Goal: Task Accomplishment & Management: Use online tool/utility

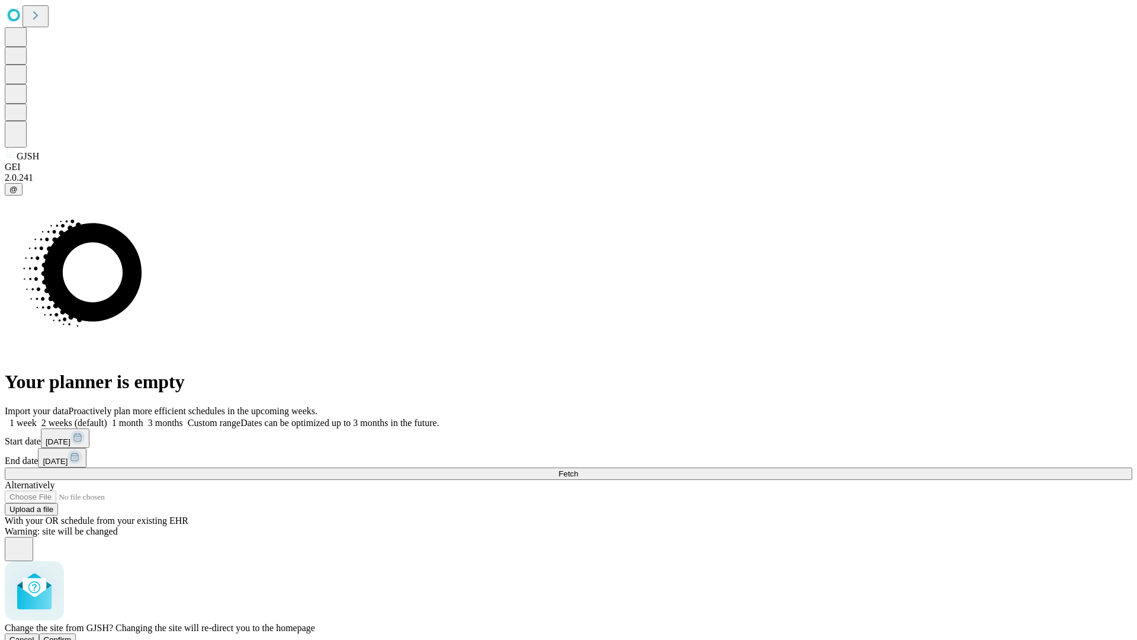
click at [72, 635] on span "Confirm" at bounding box center [58, 639] width 28 height 9
click at [37, 418] on label "1 week" at bounding box center [21, 423] width 32 height 10
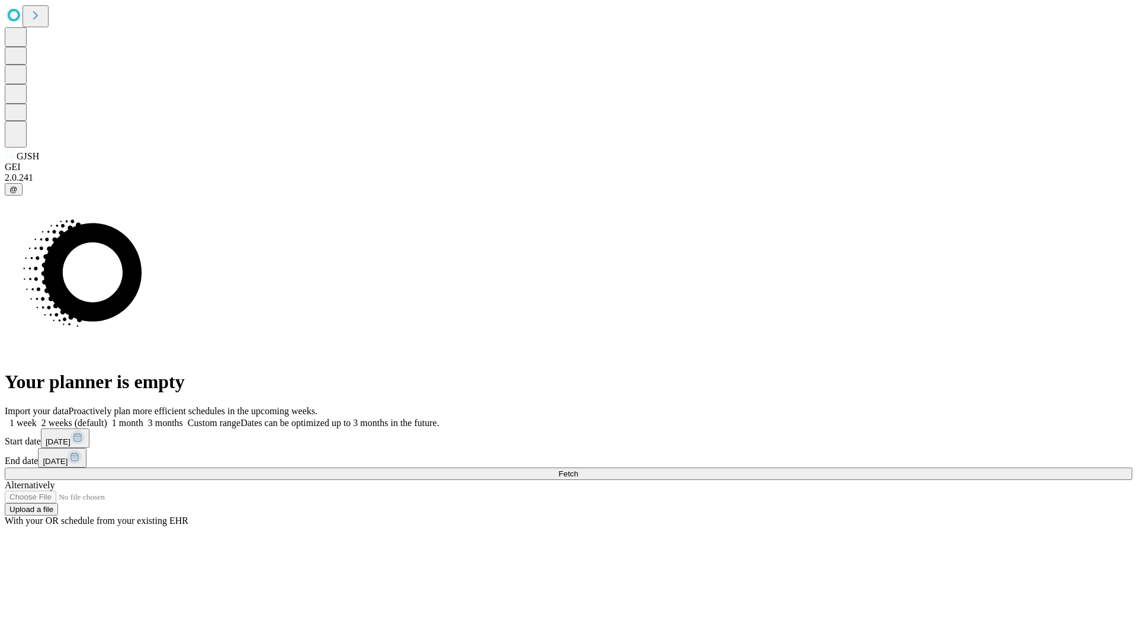
click at [578, 469] on span "Fetch" at bounding box center [569, 473] width 20 height 9
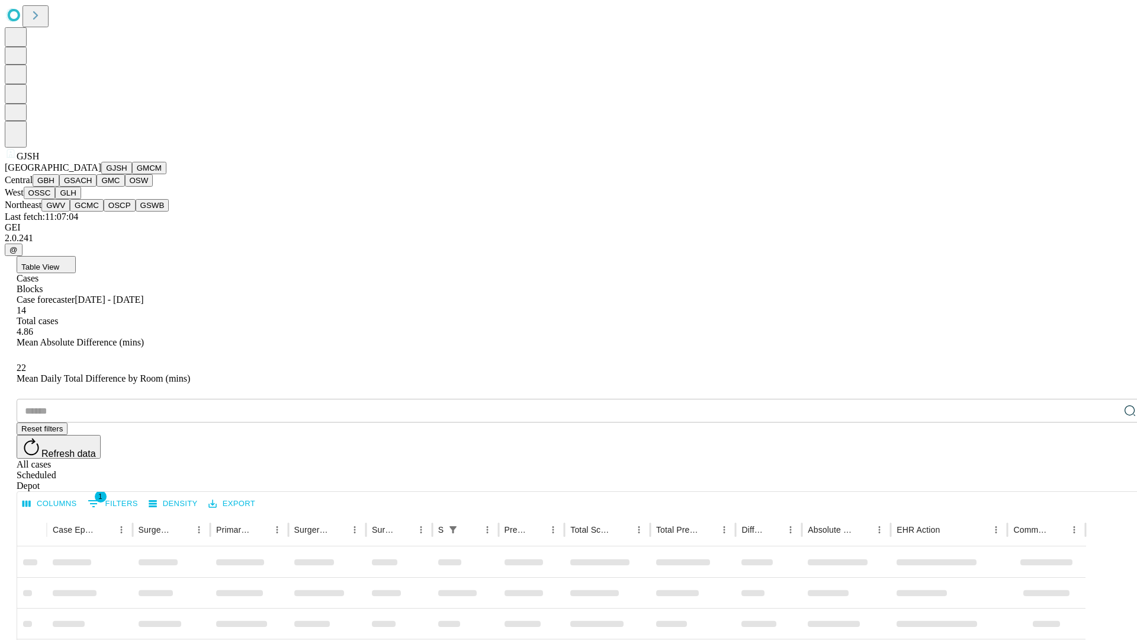
click at [132, 174] on button "GMCM" at bounding box center [149, 168] width 34 height 12
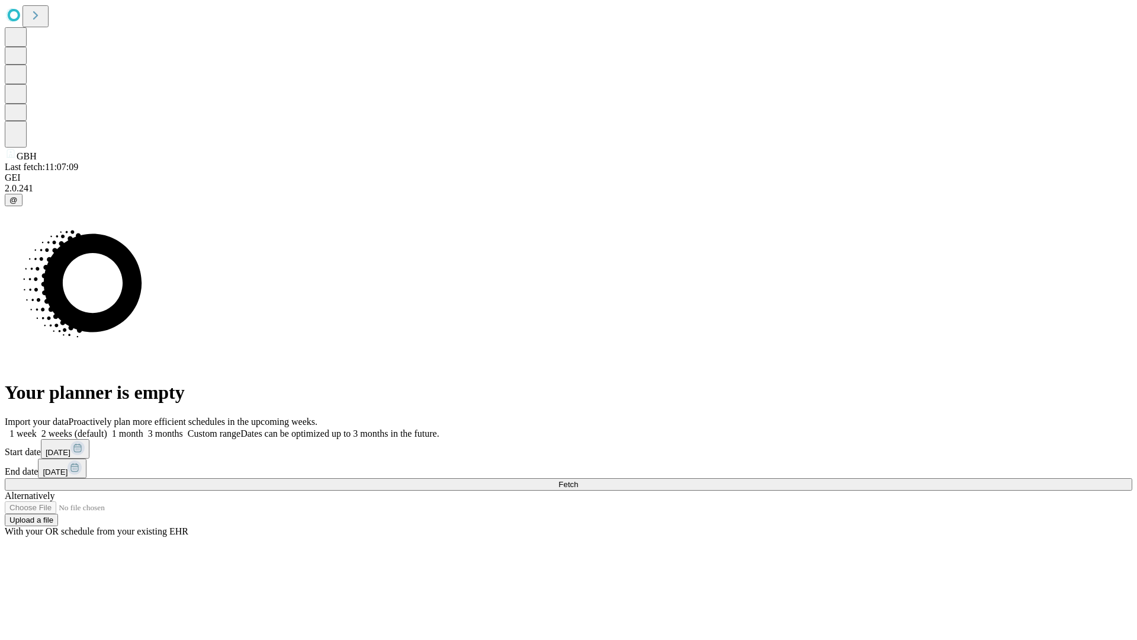
click at [37, 428] on label "1 week" at bounding box center [21, 433] width 32 height 10
click at [578, 480] on span "Fetch" at bounding box center [569, 484] width 20 height 9
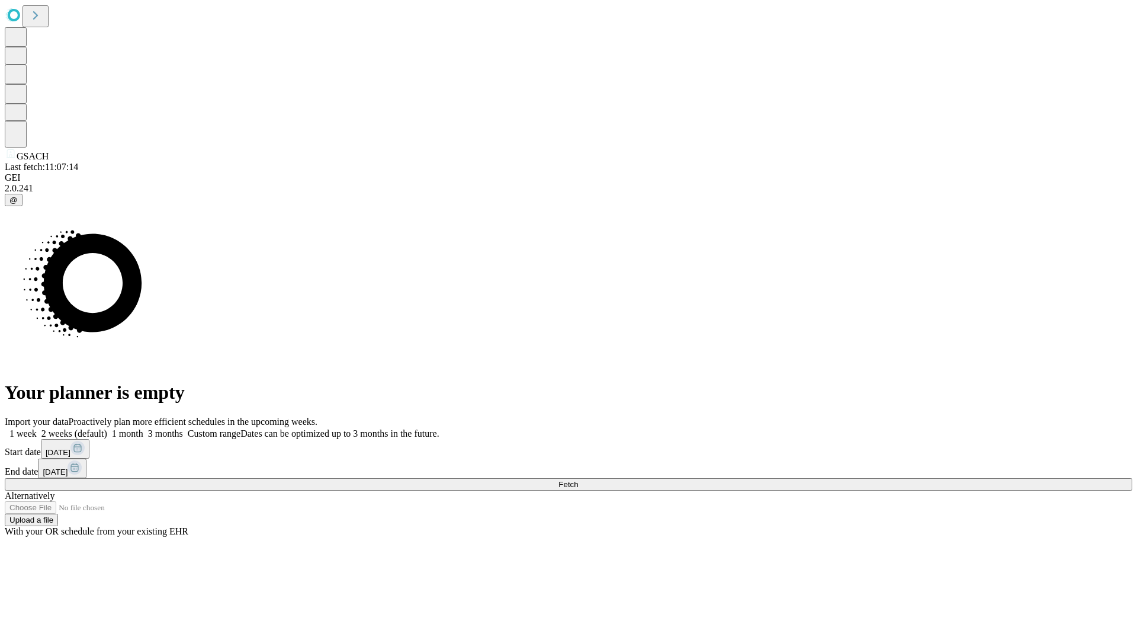
click at [37, 428] on label "1 week" at bounding box center [21, 433] width 32 height 10
click at [578, 480] on span "Fetch" at bounding box center [569, 484] width 20 height 9
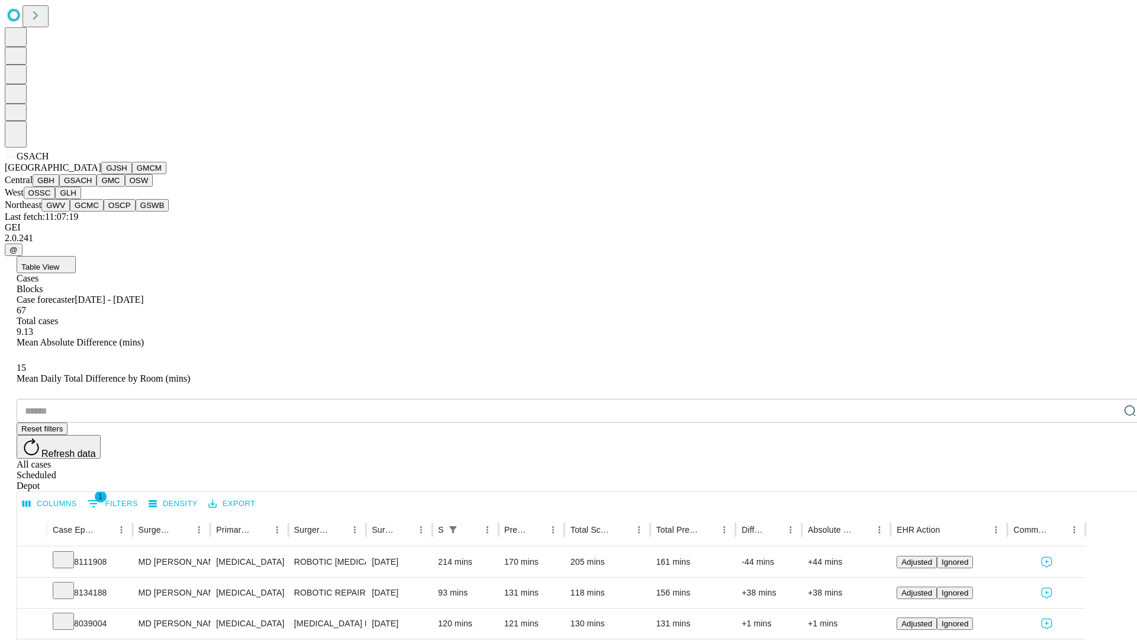
click at [97, 187] on button "GMC" at bounding box center [111, 180] width 28 height 12
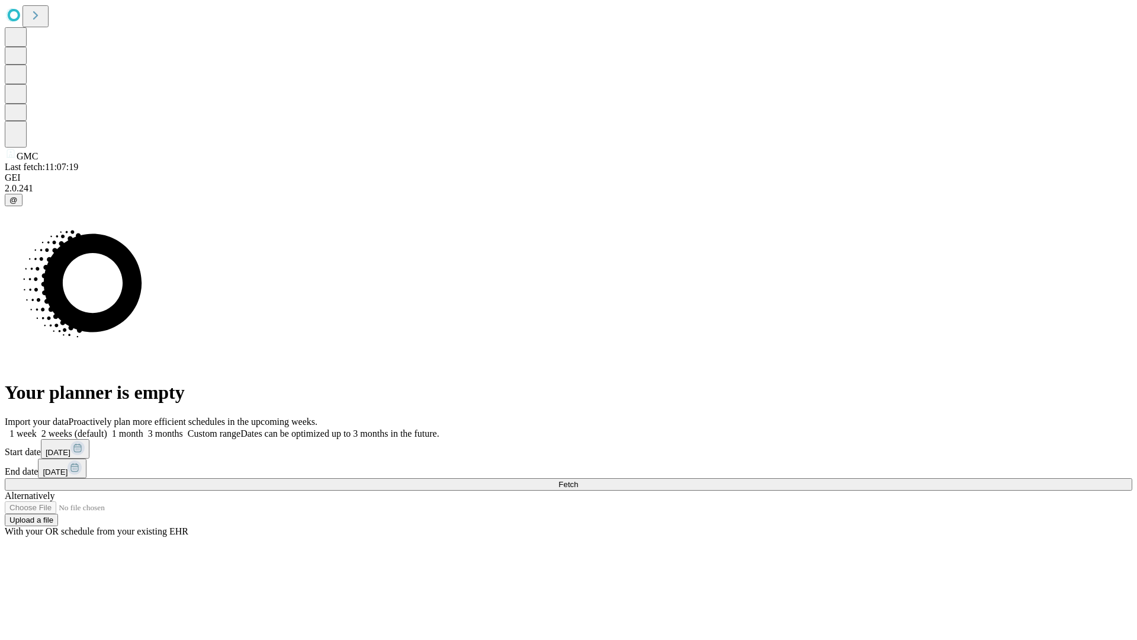
click at [578, 480] on span "Fetch" at bounding box center [569, 484] width 20 height 9
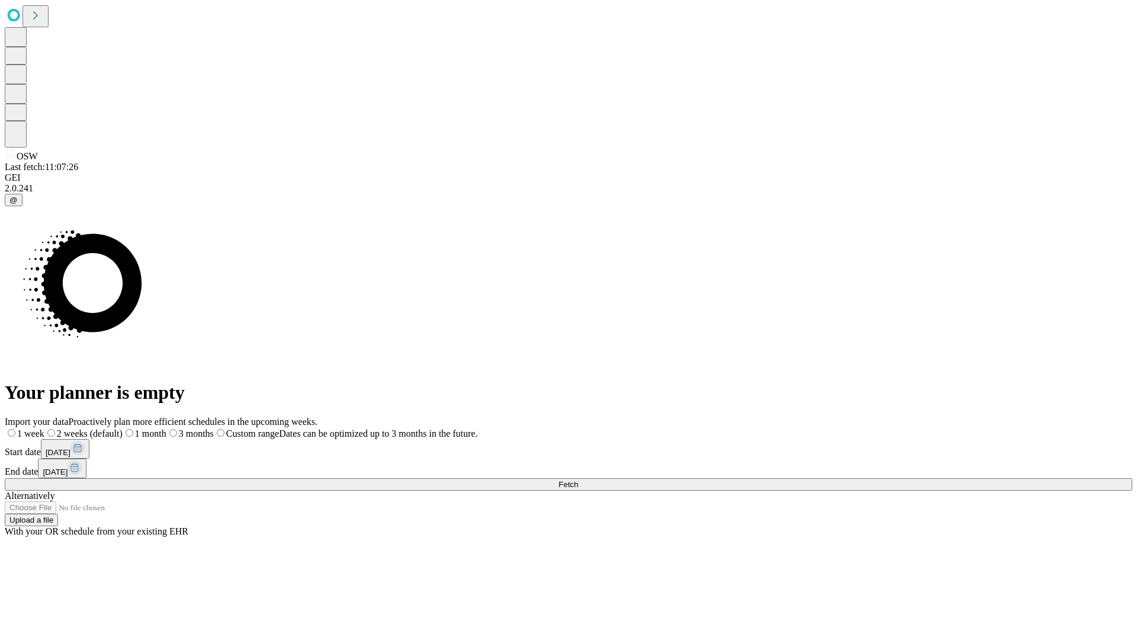
click at [44, 428] on label "1 week" at bounding box center [25, 433] width 40 height 10
click at [578, 480] on span "Fetch" at bounding box center [569, 484] width 20 height 9
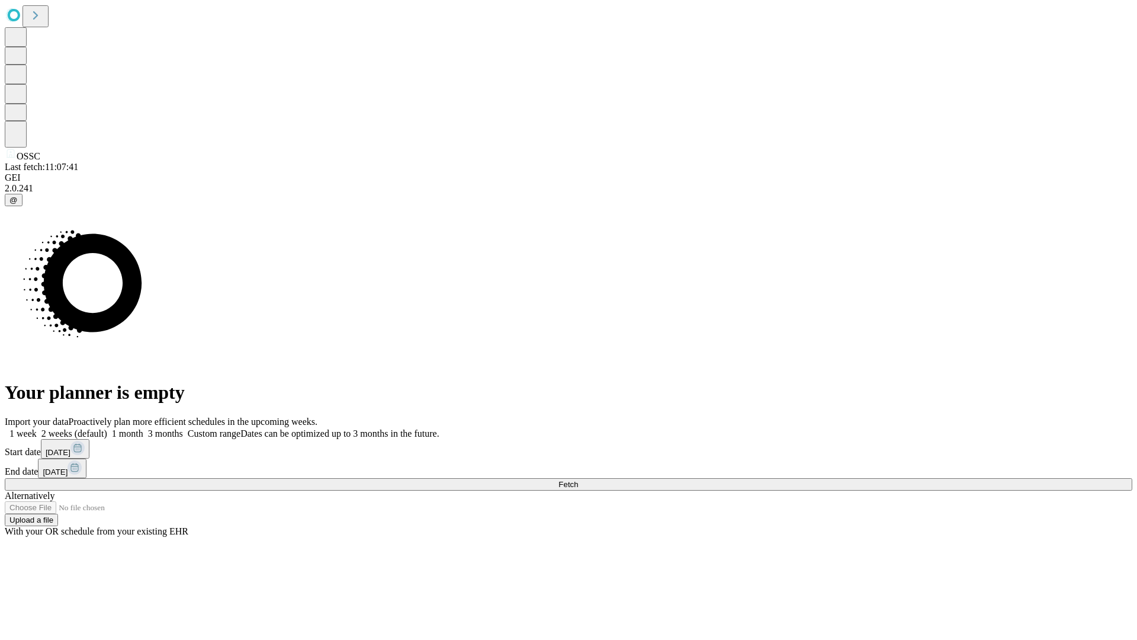
click at [578, 480] on span "Fetch" at bounding box center [569, 484] width 20 height 9
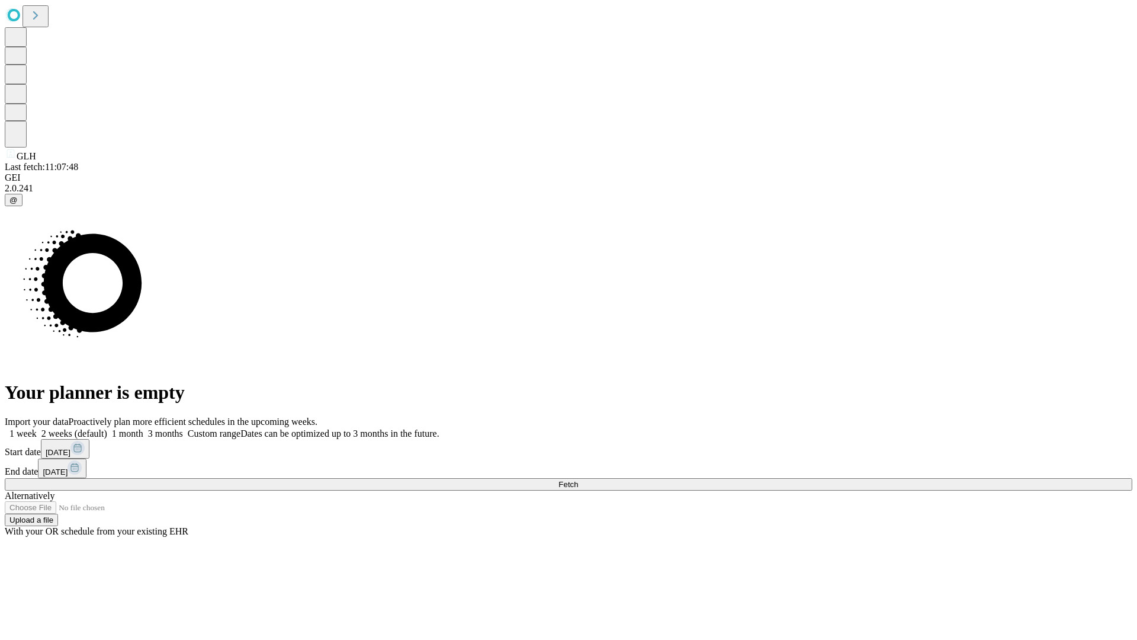
click at [578, 480] on span "Fetch" at bounding box center [569, 484] width 20 height 9
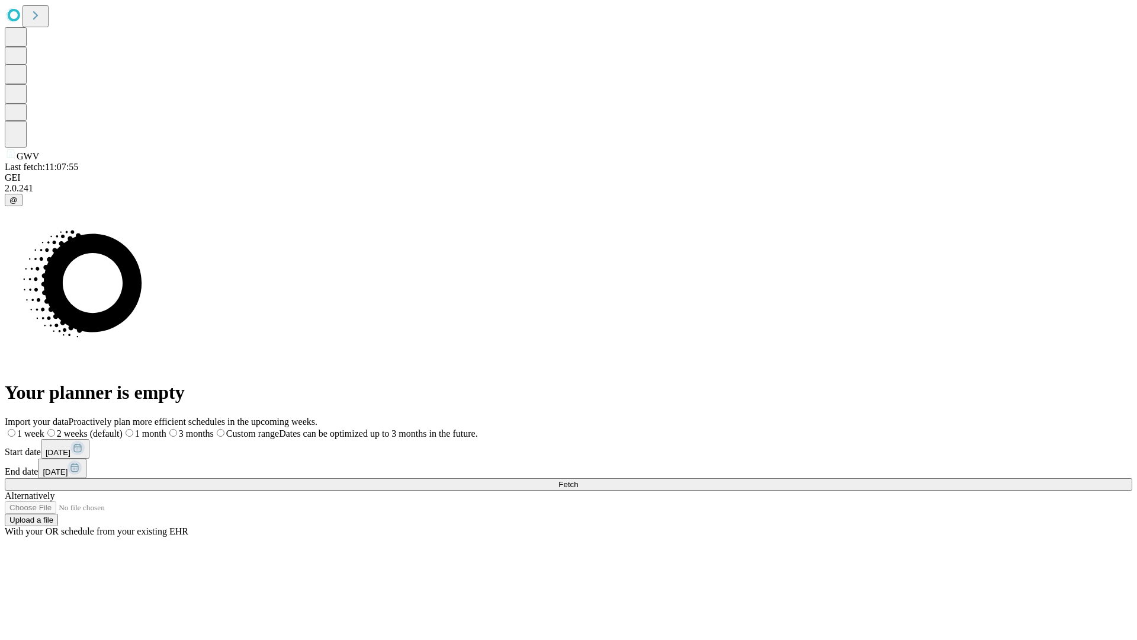
click at [44, 428] on label "1 week" at bounding box center [25, 433] width 40 height 10
click at [578, 480] on span "Fetch" at bounding box center [569, 484] width 20 height 9
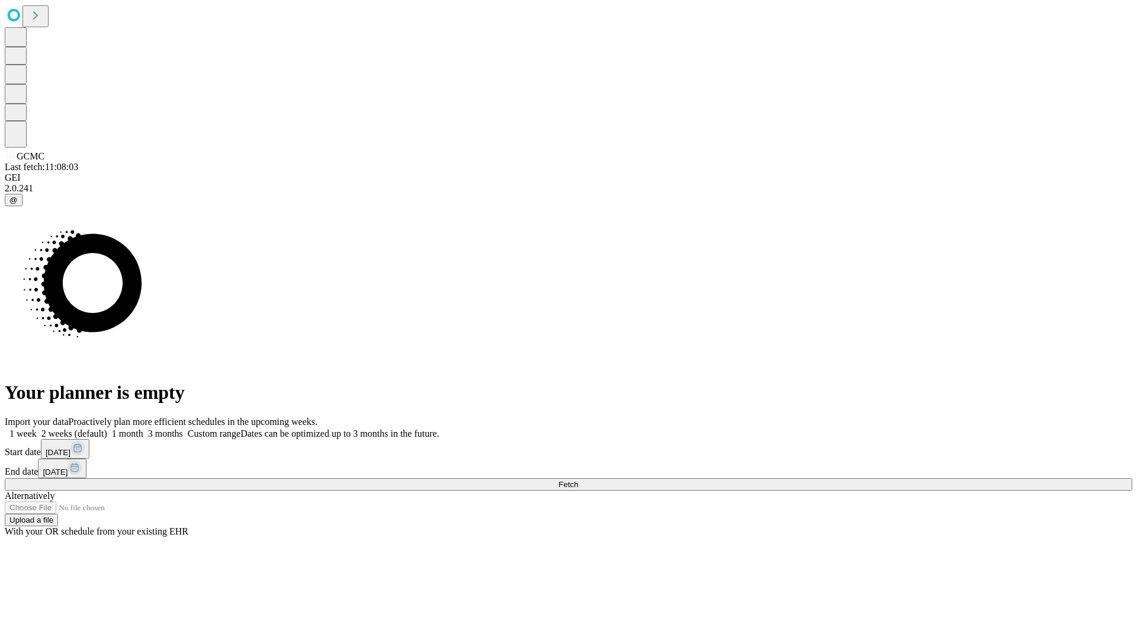
click at [578, 480] on span "Fetch" at bounding box center [569, 484] width 20 height 9
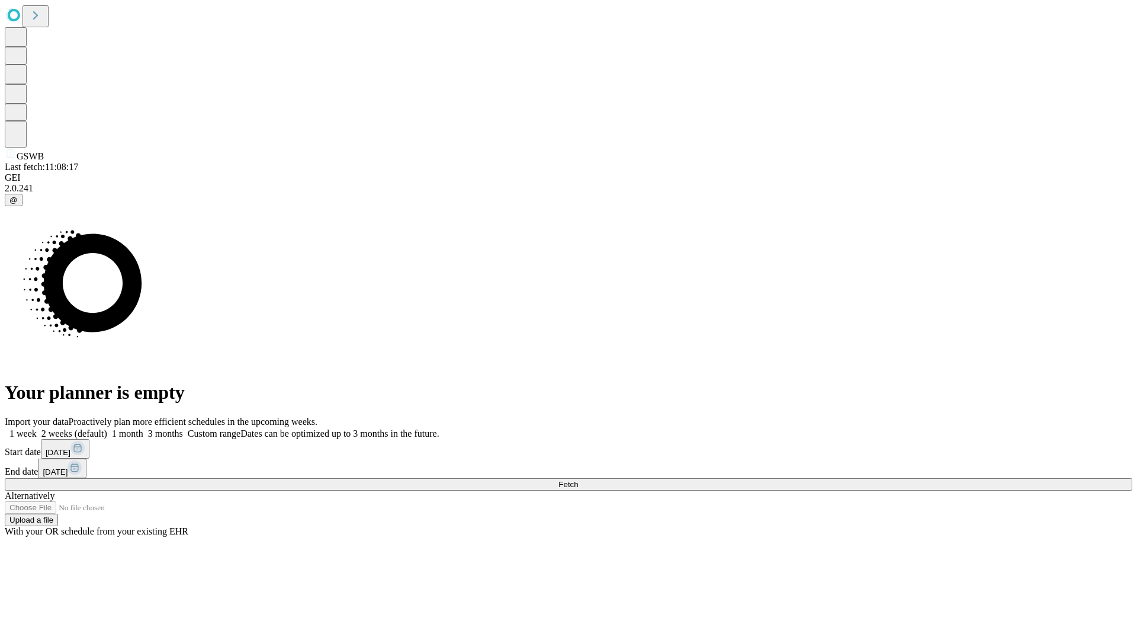
click at [578, 480] on span "Fetch" at bounding box center [569, 484] width 20 height 9
